Goal: Information Seeking & Learning: Find specific fact

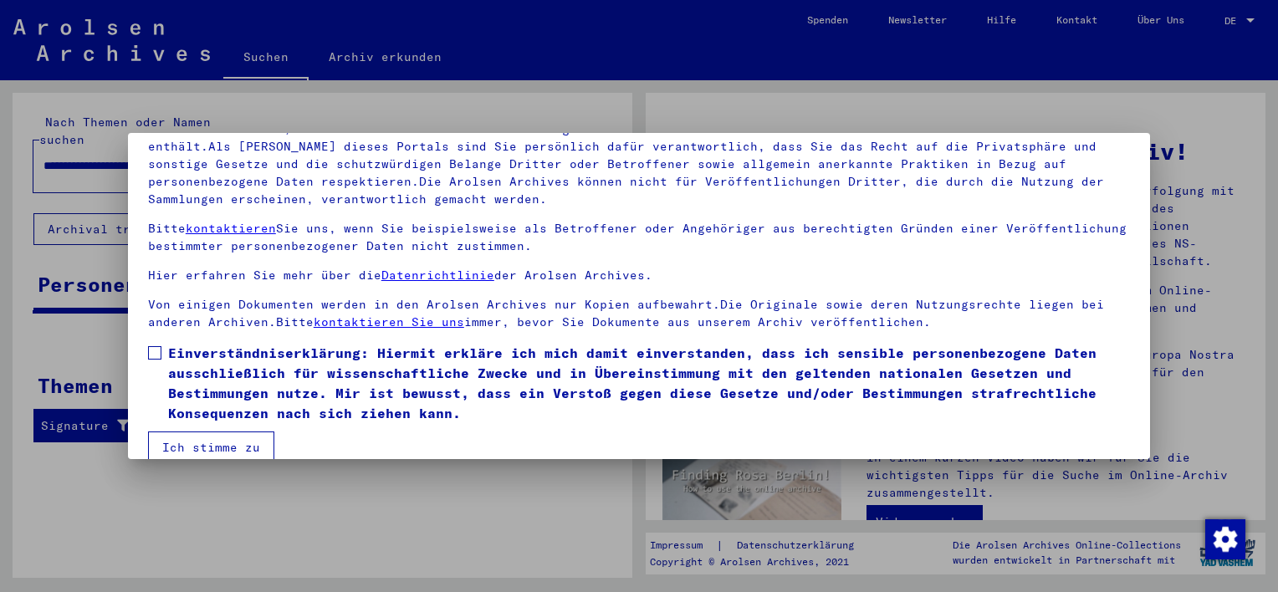
scroll to position [142, 0]
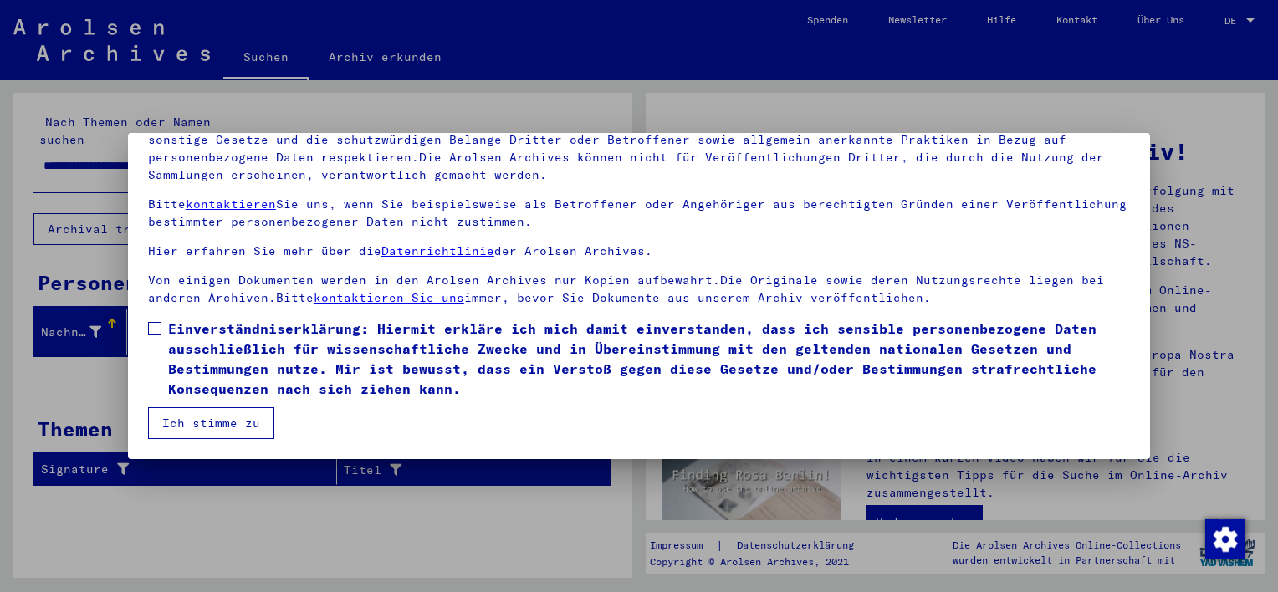
click at [462, 494] on div at bounding box center [639, 296] width 1278 height 592
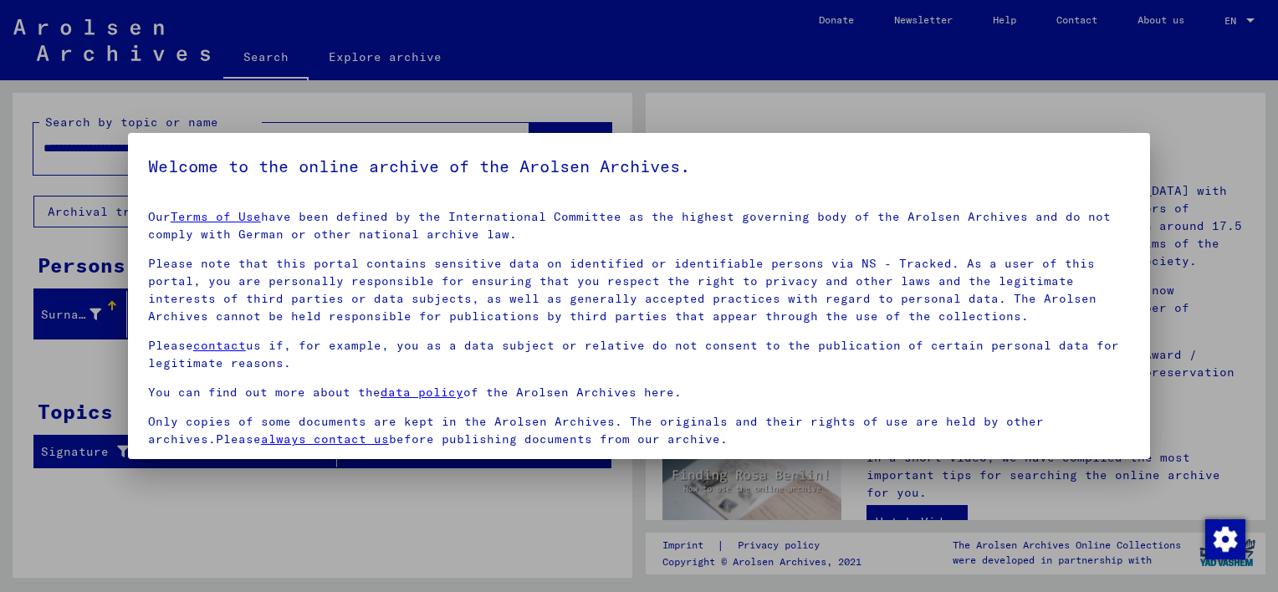
scroll to position [0, 0]
click at [463, 492] on div at bounding box center [639, 296] width 1278 height 592
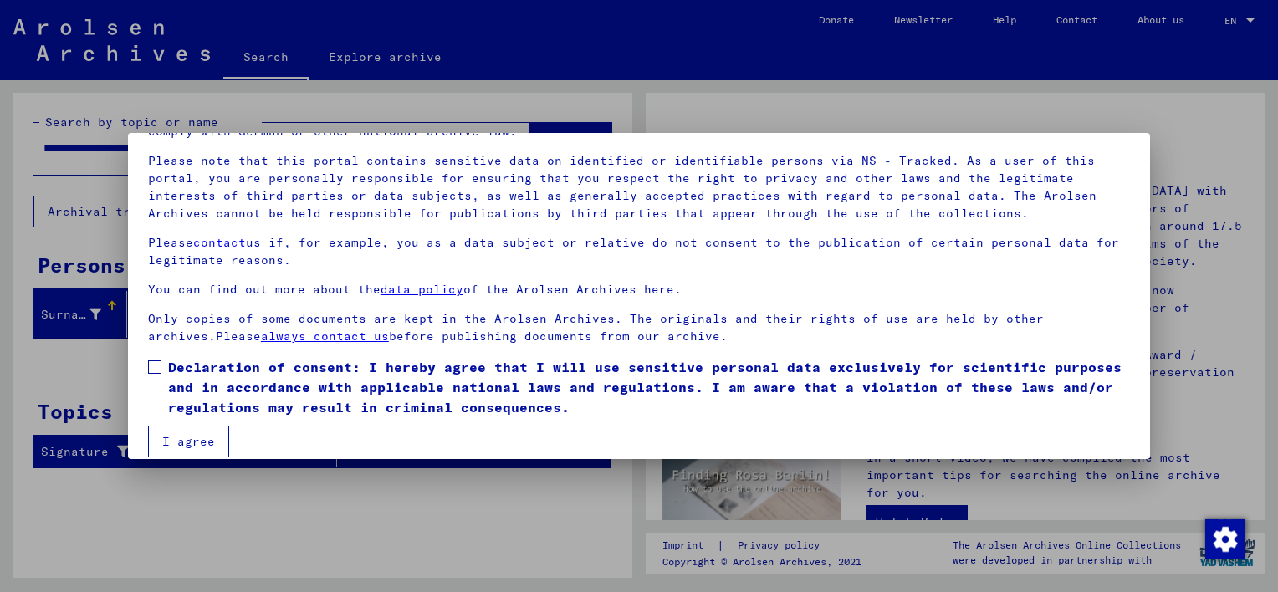
scroll to position [120, 0]
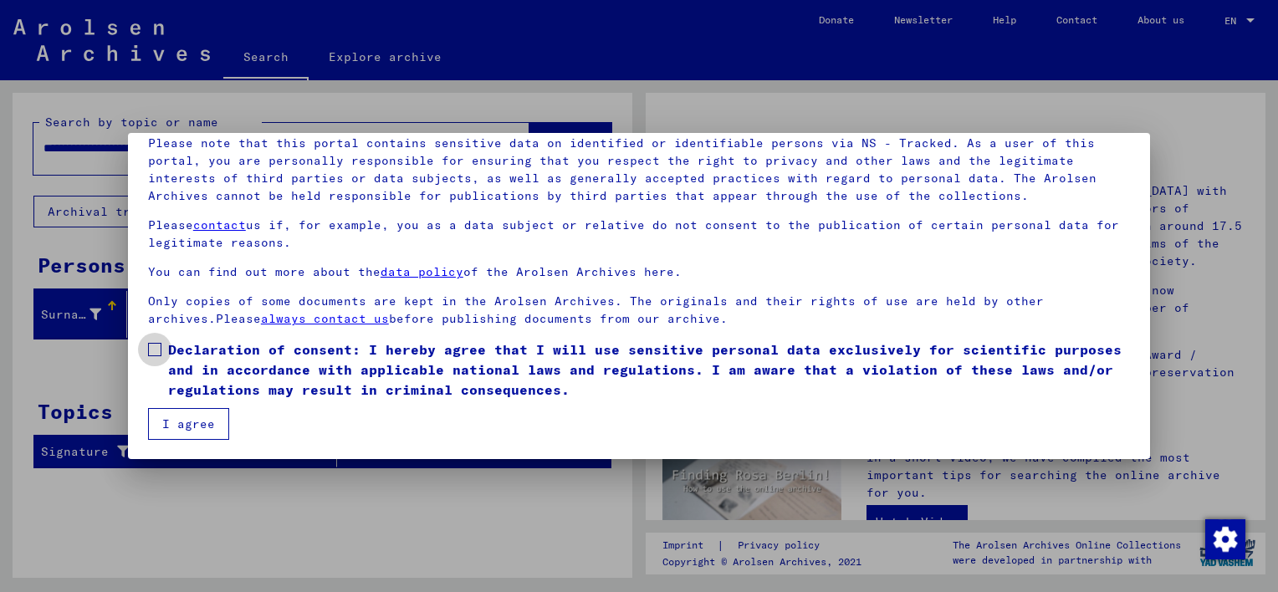
click at [152, 345] on span at bounding box center [154, 349] width 13 height 13
click at [206, 432] on button "I agree" at bounding box center [188, 424] width 81 height 32
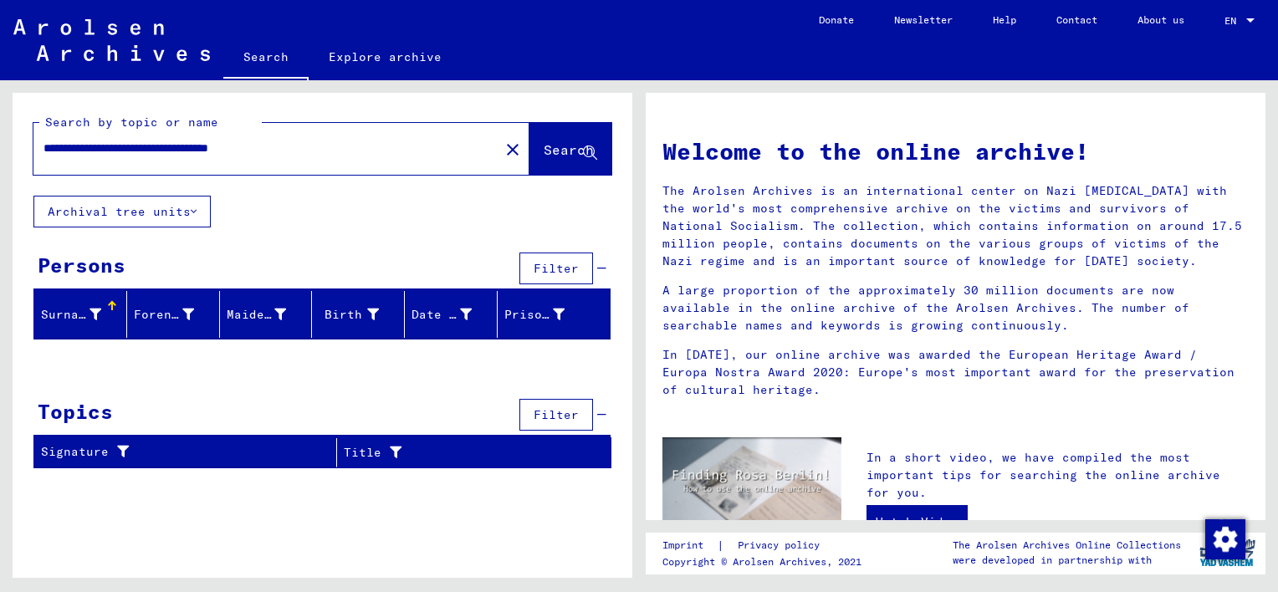
click at [98, 318] on icon at bounding box center [96, 315] width 12 height 12
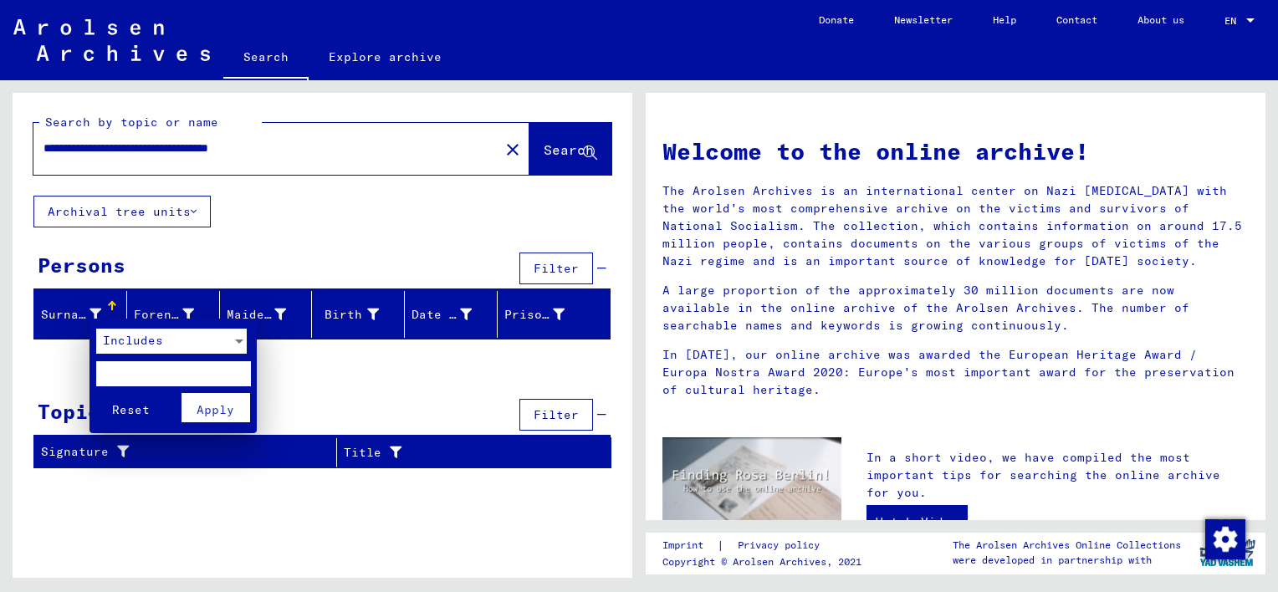
click at [111, 375] on input "text" at bounding box center [173, 373] width 155 height 25
click at [111, 375] on input "*" at bounding box center [173, 373] width 155 height 25
type input "********"
click at [293, 405] on div at bounding box center [639, 296] width 1278 height 592
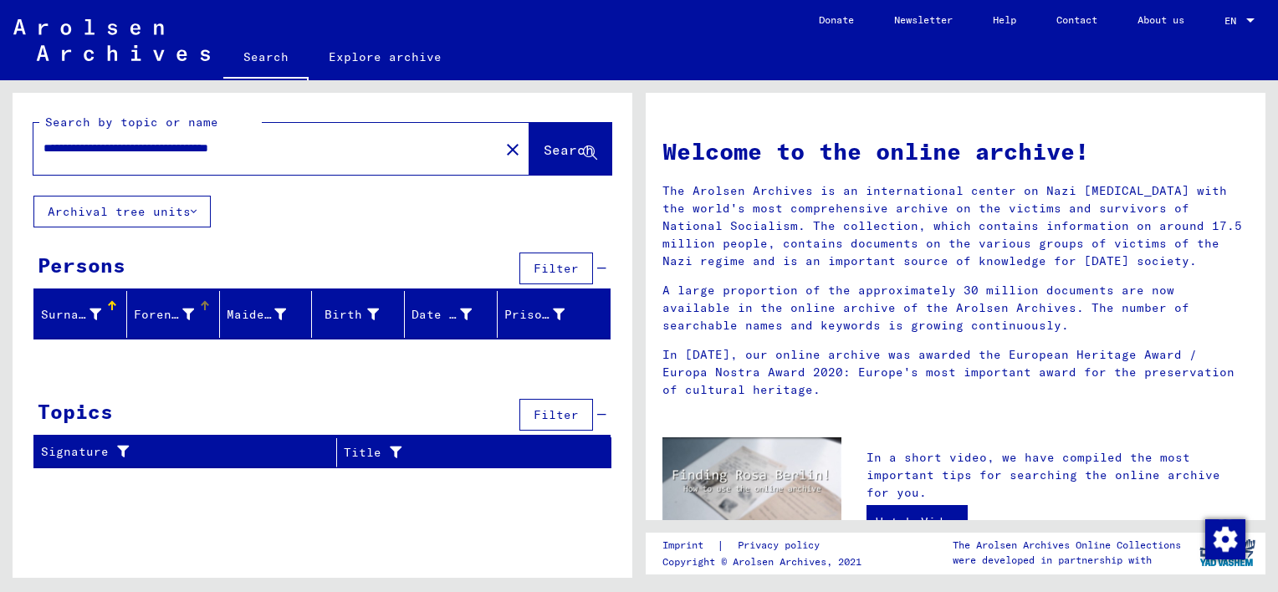
click at [151, 315] on font "Forename" at bounding box center [164, 314] width 60 height 15
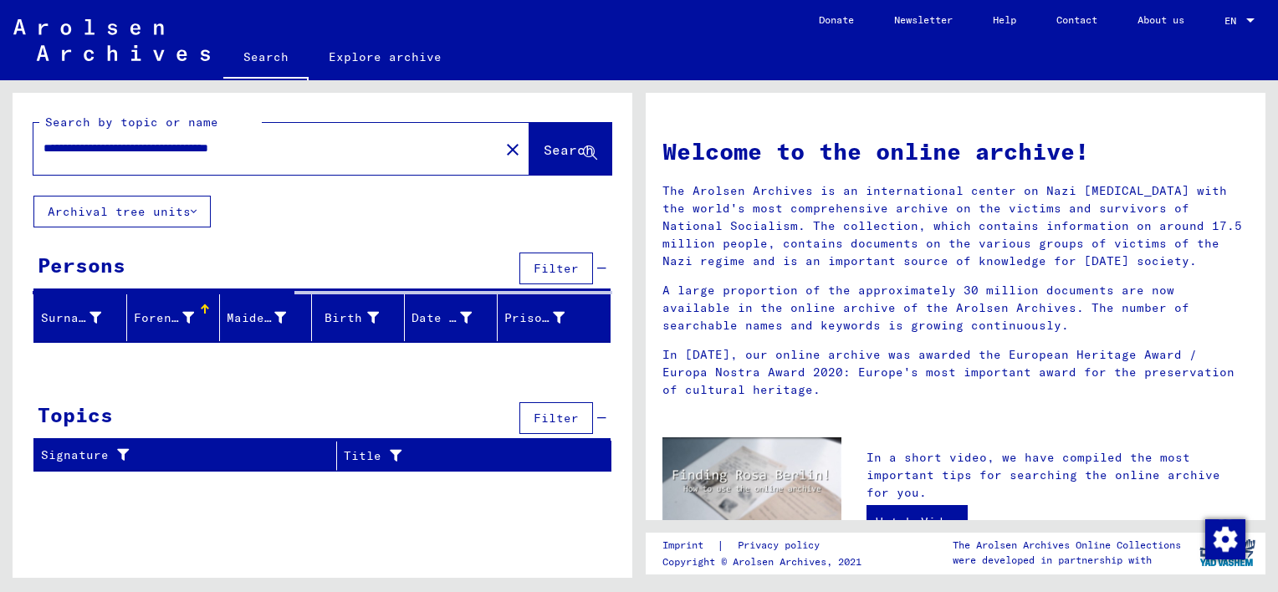
click at [243, 257] on div "Persons Filter" at bounding box center [321, 269] width 577 height 43
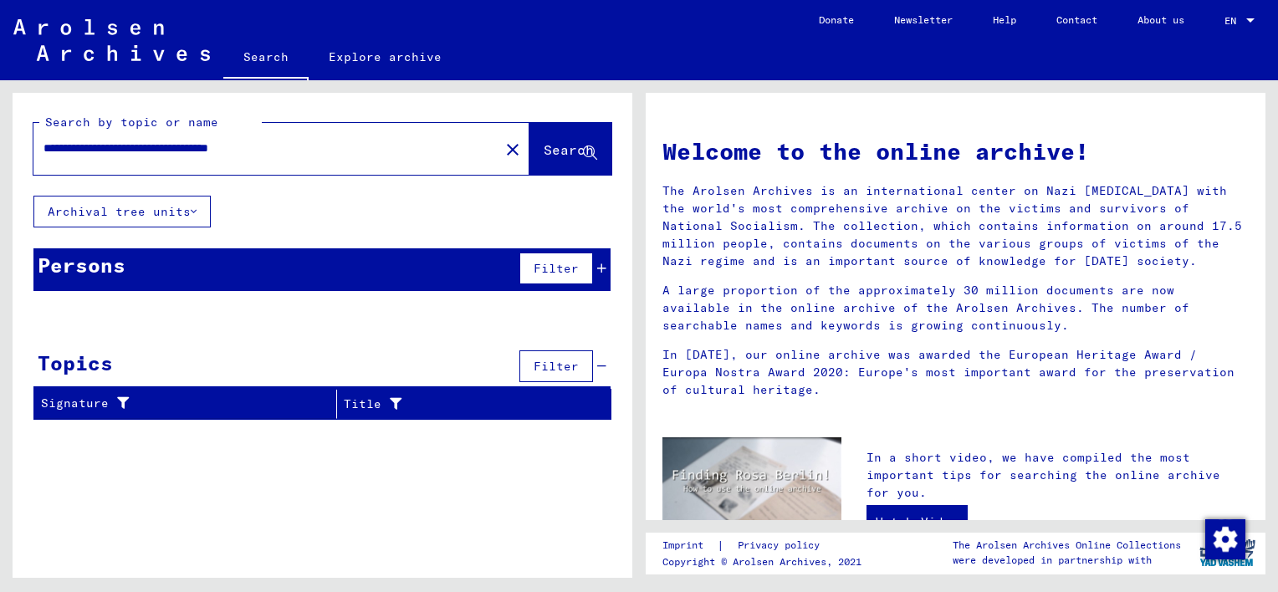
click at [576, 271] on span "Filter" at bounding box center [556, 268] width 45 height 15
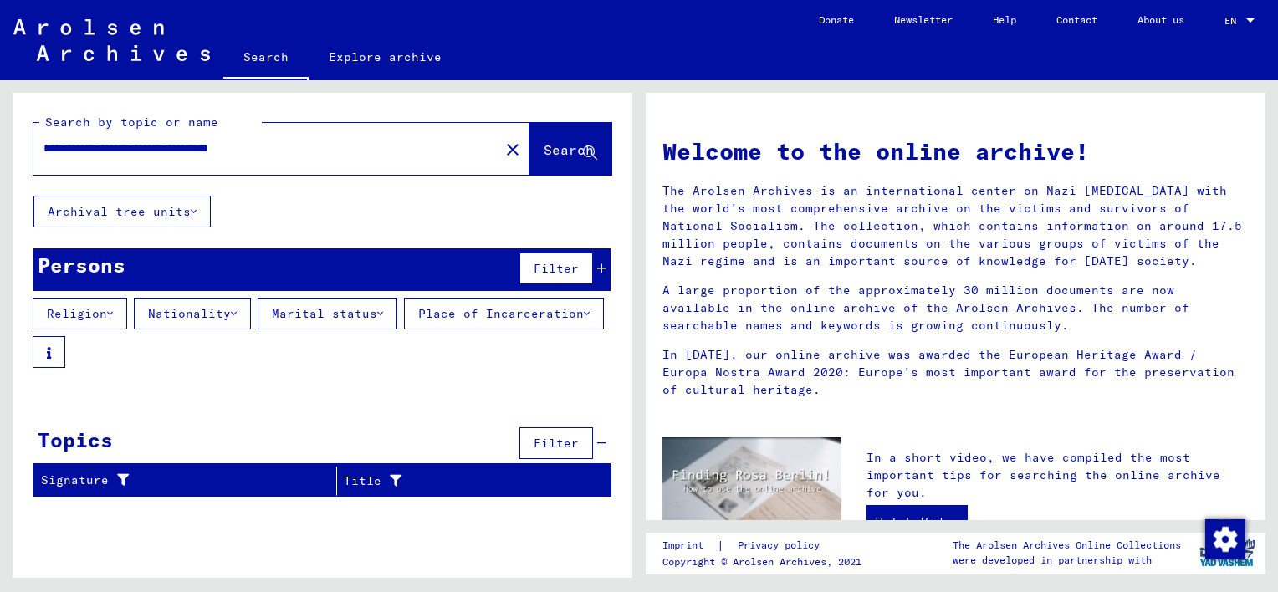
click at [572, 273] on span "Filter" at bounding box center [556, 268] width 45 height 15
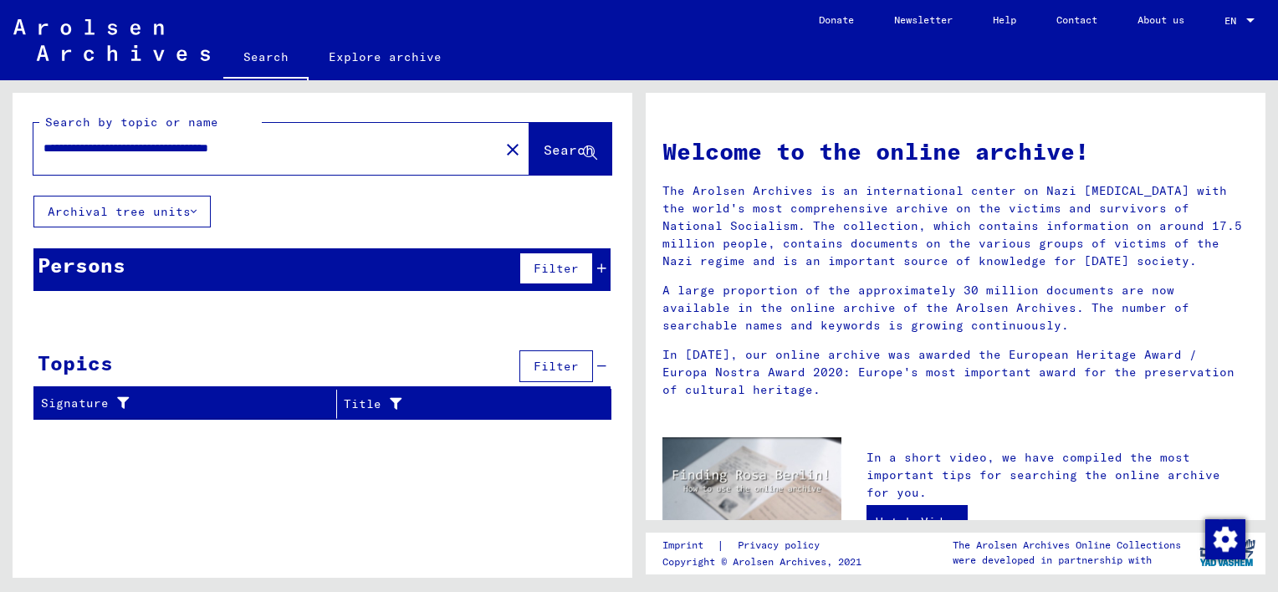
click at [90, 274] on div "Persons" at bounding box center [82, 265] width 88 height 30
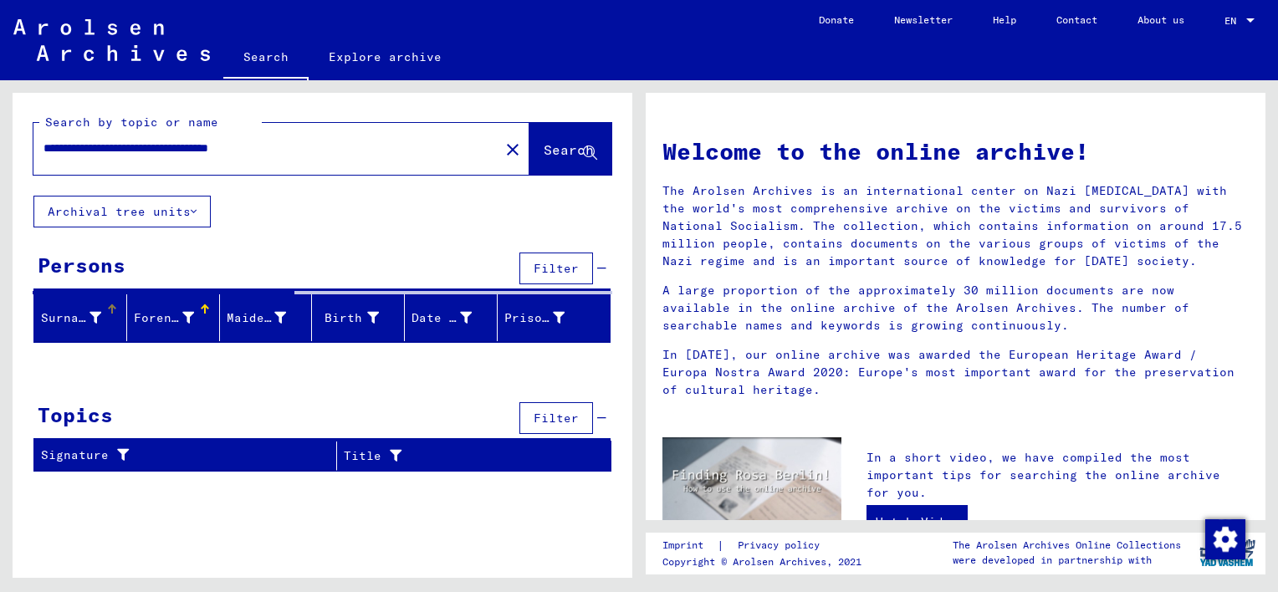
click at [114, 309] on div at bounding box center [112, 309] width 10 height 10
click at [71, 311] on font "Surname" at bounding box center [67, 317] width 53 height 15
click at [69, 315] on font "Surname" at bounding box center [67, 317] width 53 height 15
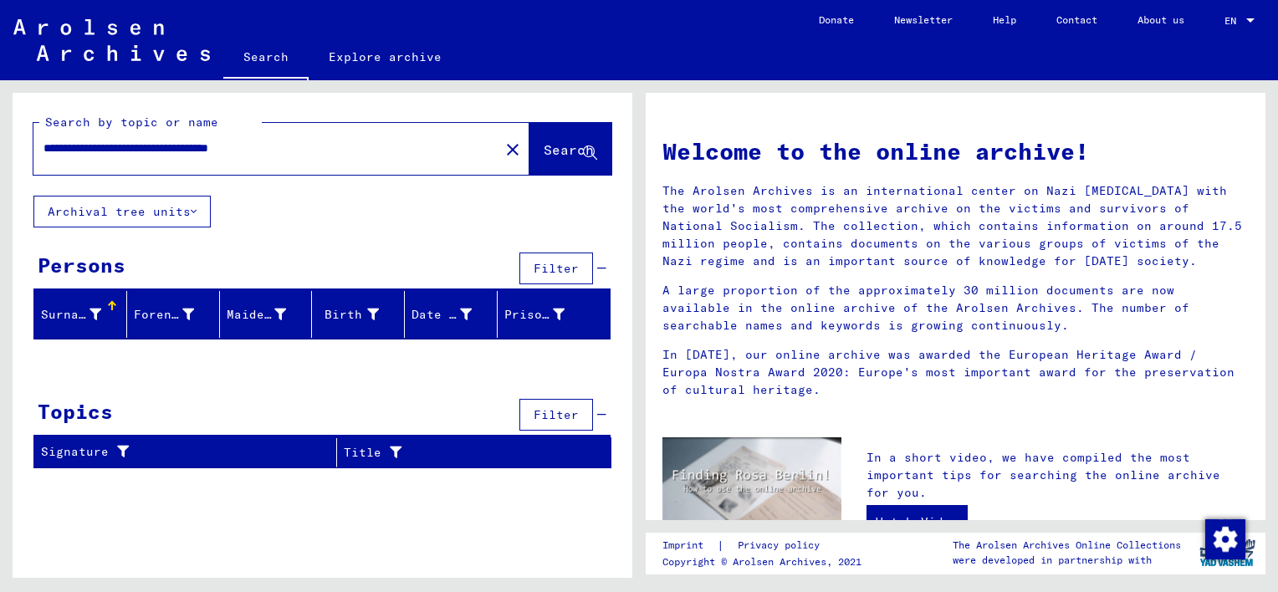
click at [69, 315] on font "Surname" at bounding box center [67, 314] width 53 height 15
click at [48, 312] on font "Surname" at bounding box center [67, 314] width 53 height 15
click at [389, 301] on div at bounding box center [390, 302] width 3 height 3
click at [344, 313] on font "Birth" at bounding box center [344, 314] width 38 height 15
click at [43, 322] on div "Surname" at bounding box center [83, 314] width 85 height 27
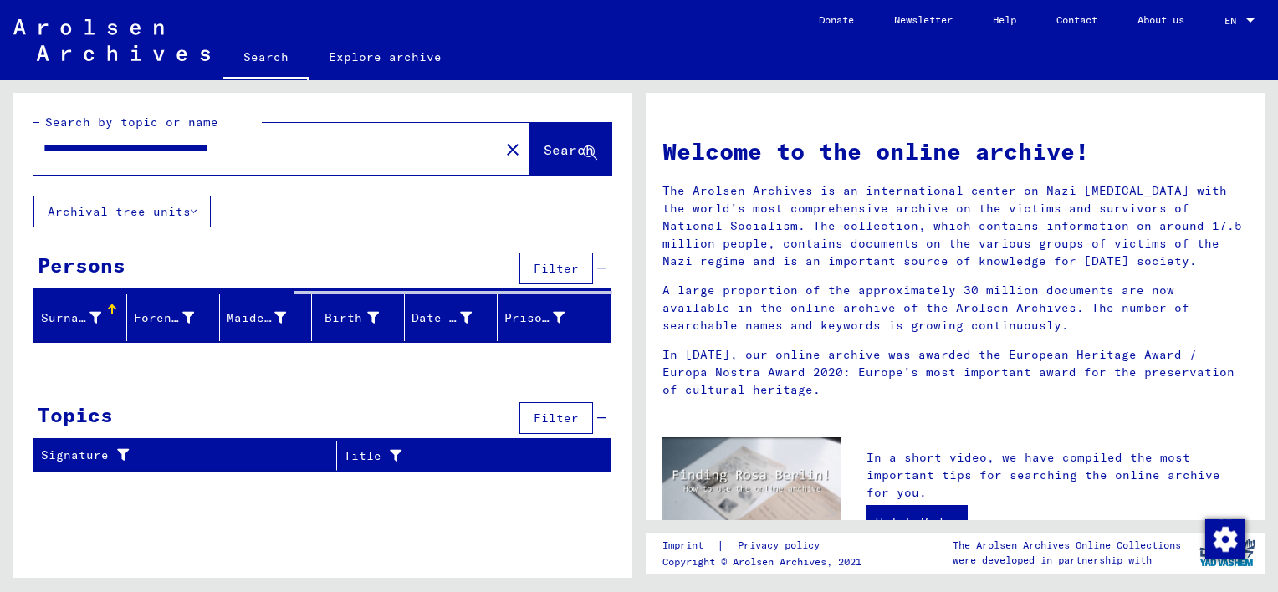
click at [47, 318] on font "Surname" at bounding box center [67, 317] width 53 height 15
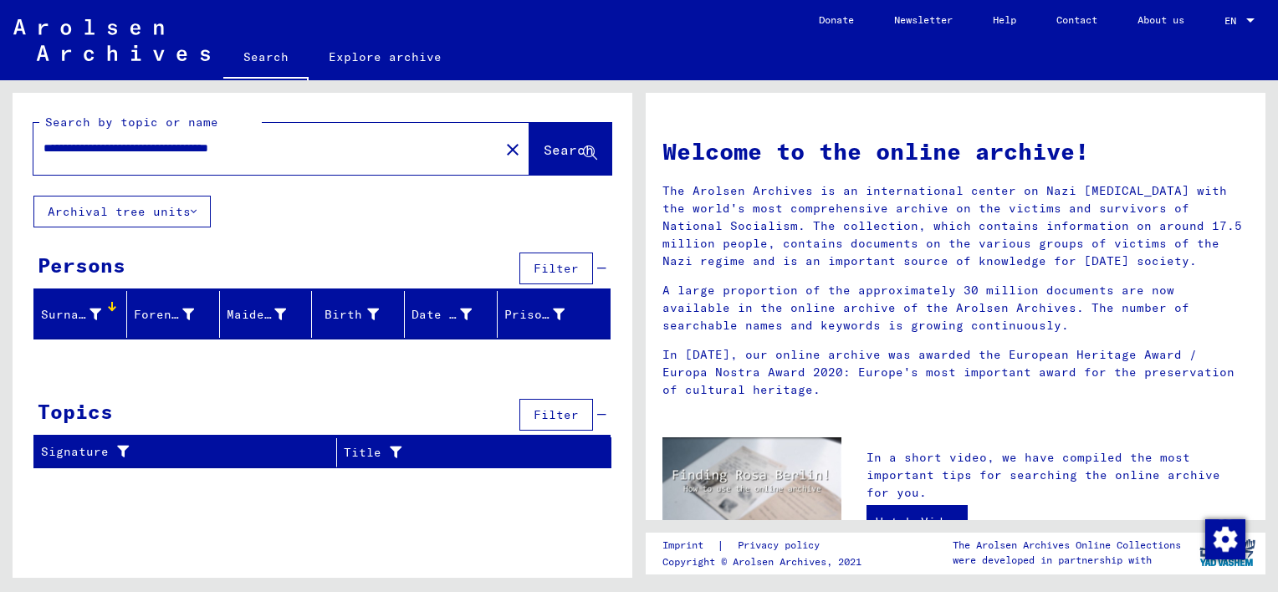
click at [110, 306] on div at bounding box center [110, 308] width 5 height 5
click at [44, 309] on font "Surname" at bounding box center [67, 314] width 53 height 15
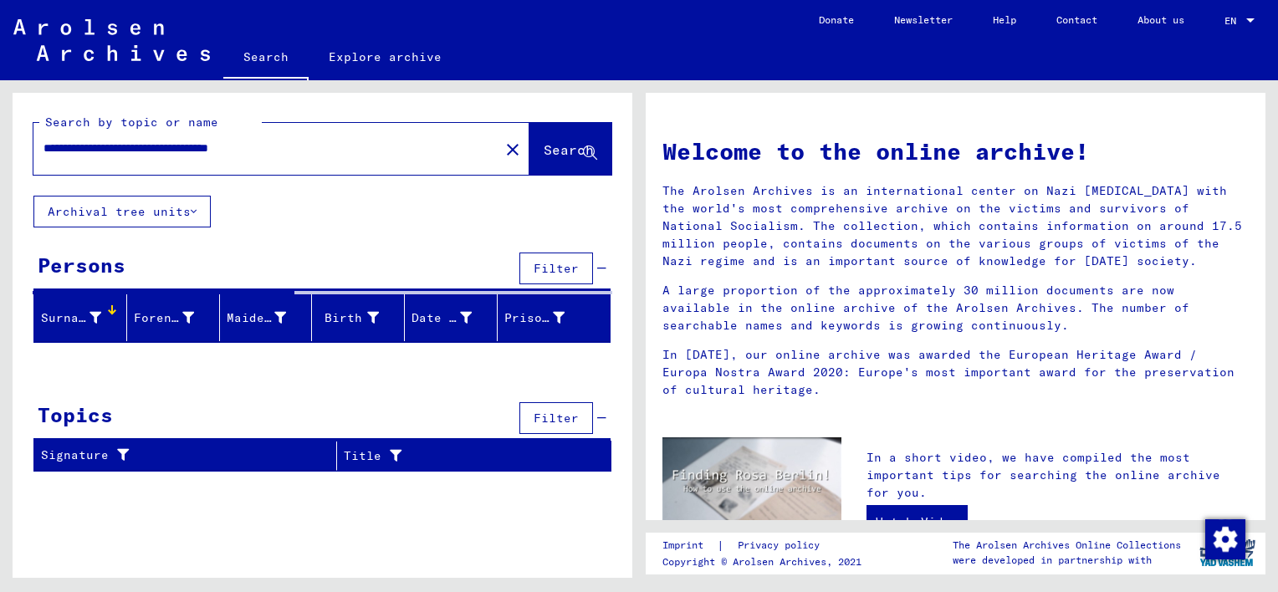
click at [87, 400] on div "Topics" at bounding box center [75, 415] width 75 height 30
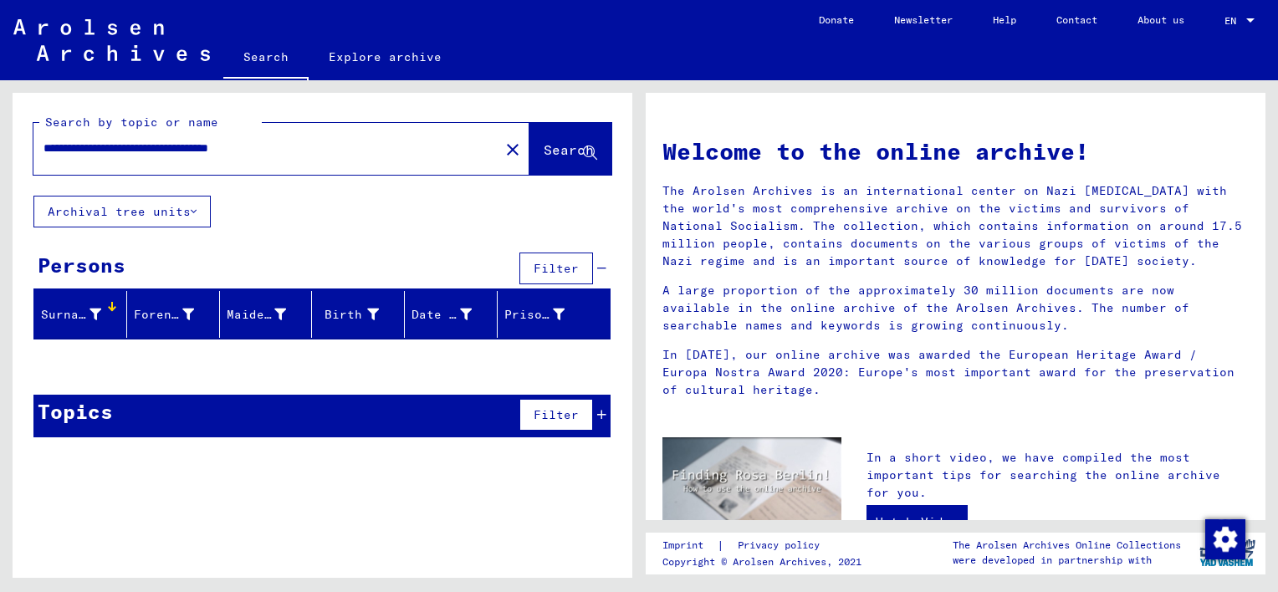
click at [84, 370] on div at bounding box center [323, 363] width 620 height 21
click at [84, 367] on div at bounding box center [323, 363] width 620 height 21
click at [183, 214] on font "Archival tree units" at bounding box center [119, 211] width 143 height 15
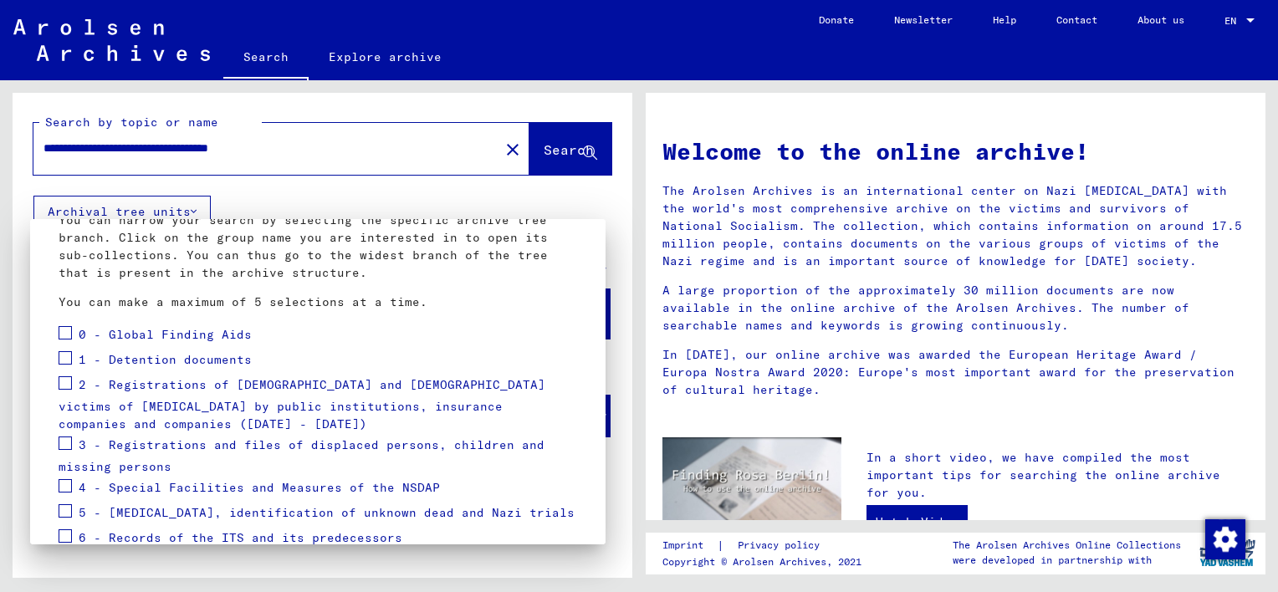
scroll to position [167, 0]
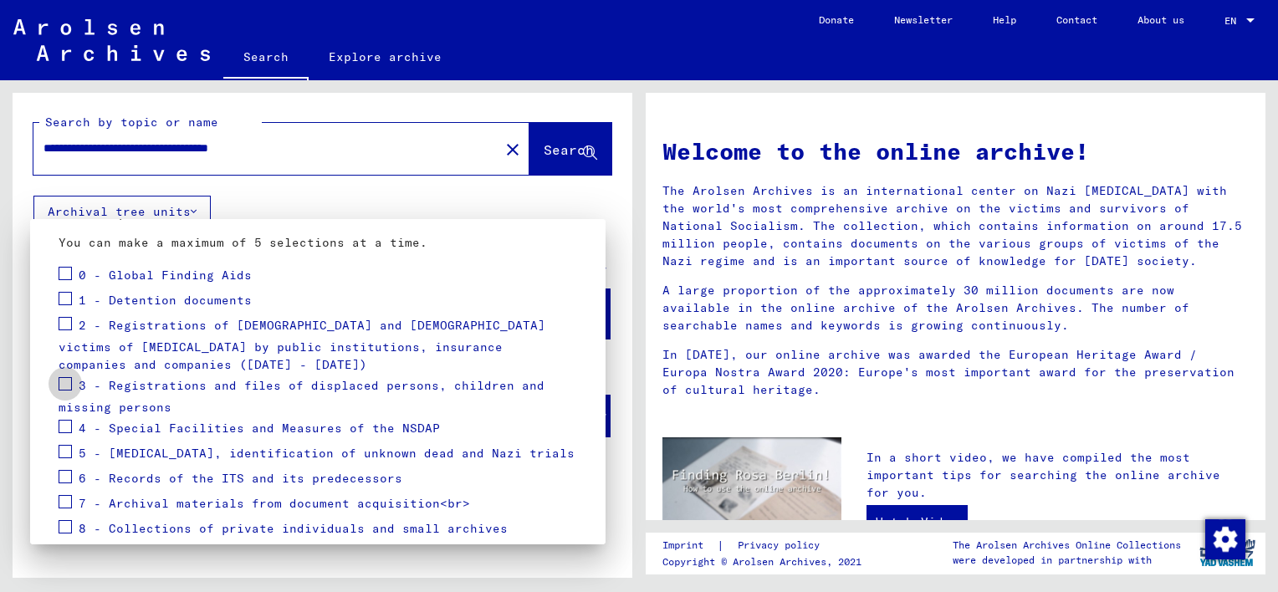
click at [67, 383] on span at bounding box center [65, 383] width 13 height 13
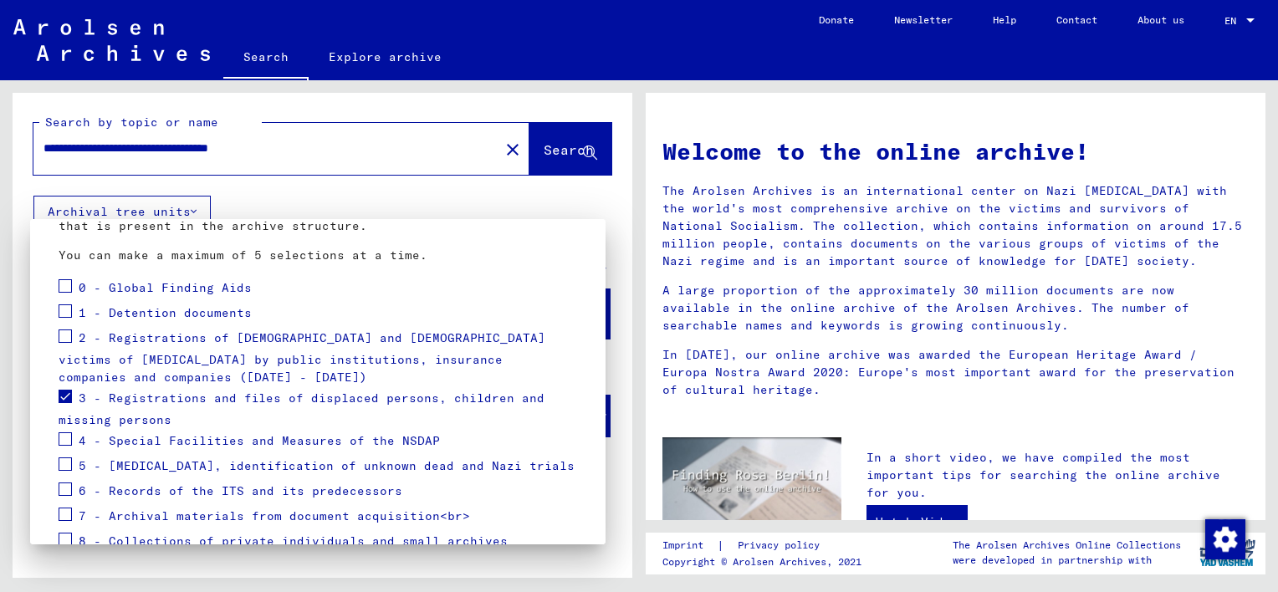
scroll to position [152, 0]
click at [66, 315] on span at bounding box center [65, 313] width 13 height 13
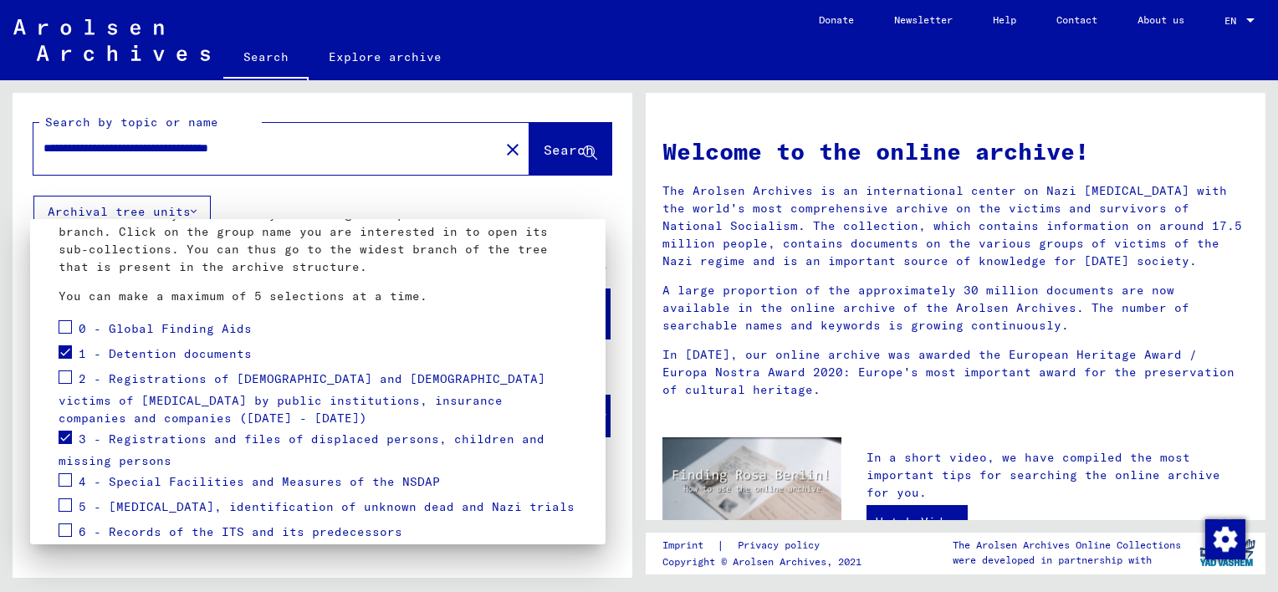
scroll to position [236, 0]
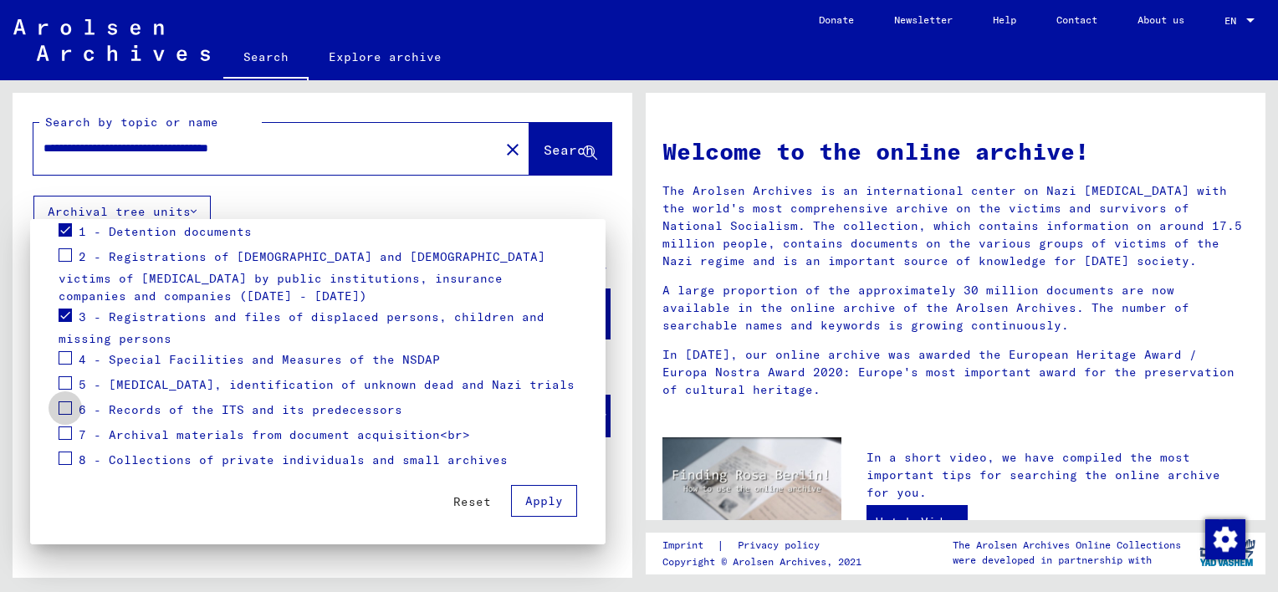
click at [66, 409] on span at bounding box center [65, 408] width 13 height 13
click at [525, 504] on span "Apply" at bounding box center [544, 501] width 38 height 15
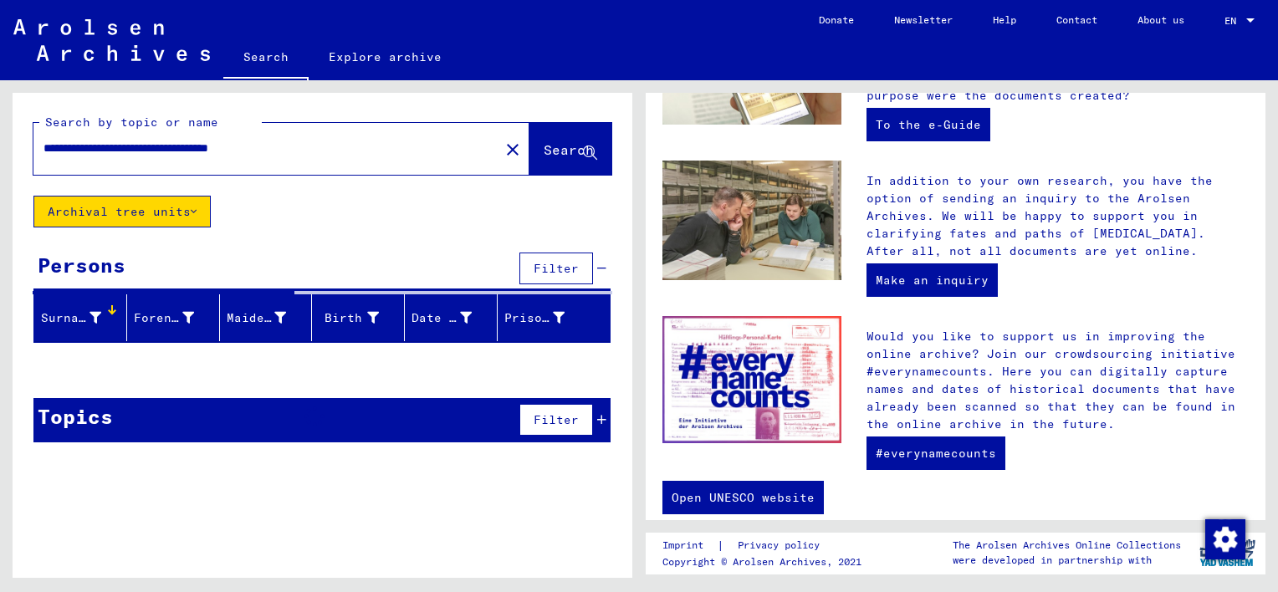
scroll to position [583, 0]
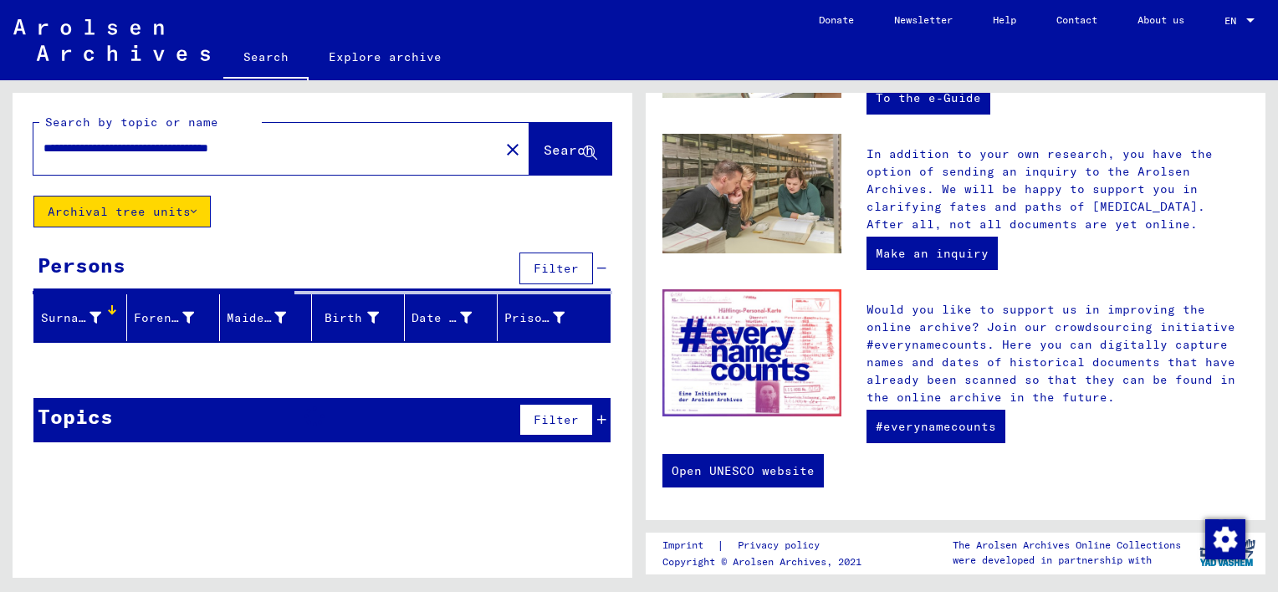
click at [569, 156] on span "Search" at bounding box center [569, 149] width 50 height 17
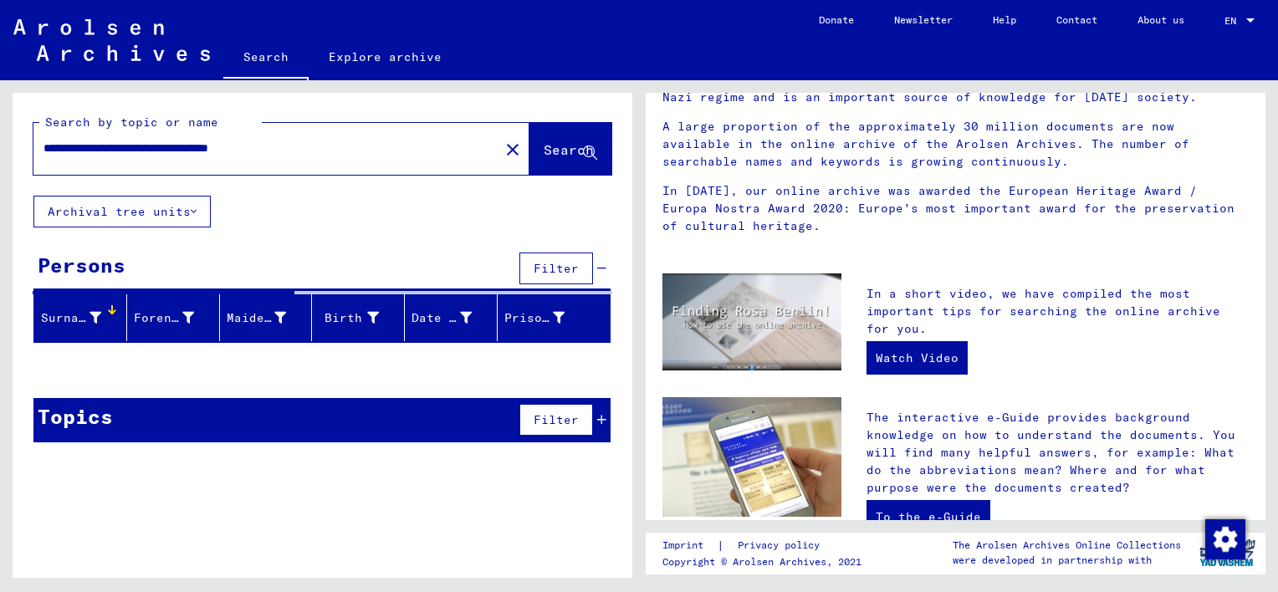
scroll to position [167, 0]
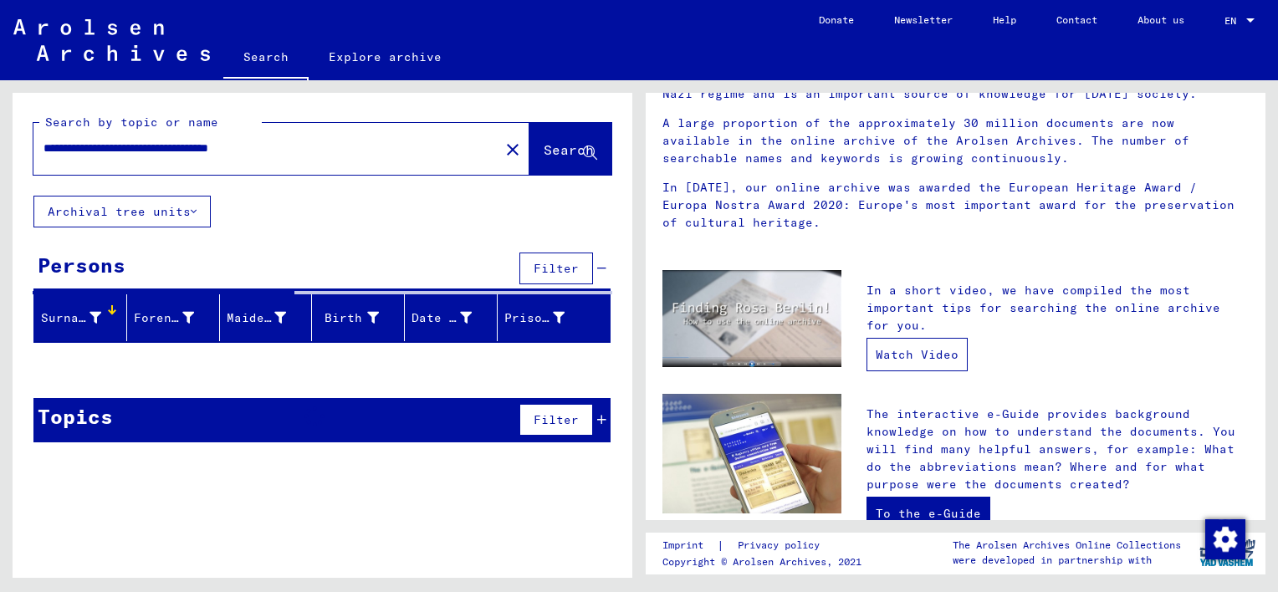
click at [895, 353] on link "Watch Video" at bounding box center [917, 354] width 101 height 33
